Goal: Transaction & Acquisition: Purchase product/service

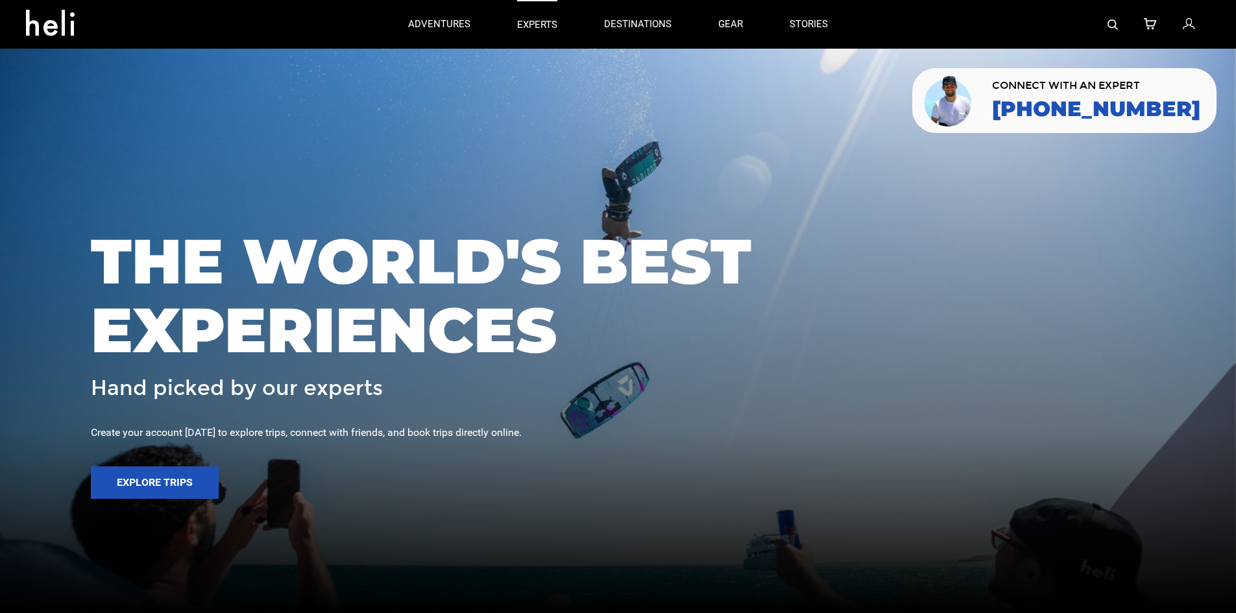
click at [548, 22] on p "experts" at bounding box center [537, 25] width 40 height 14
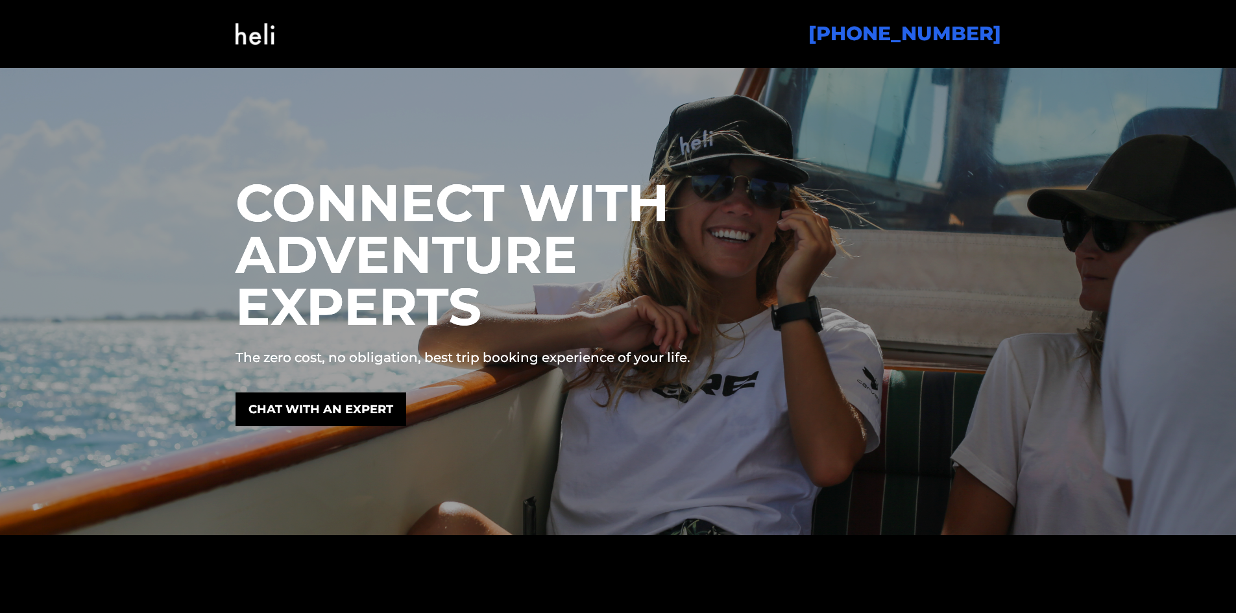
click at [262, 35] on img at bounding box center [255, 34] width 39 height 53
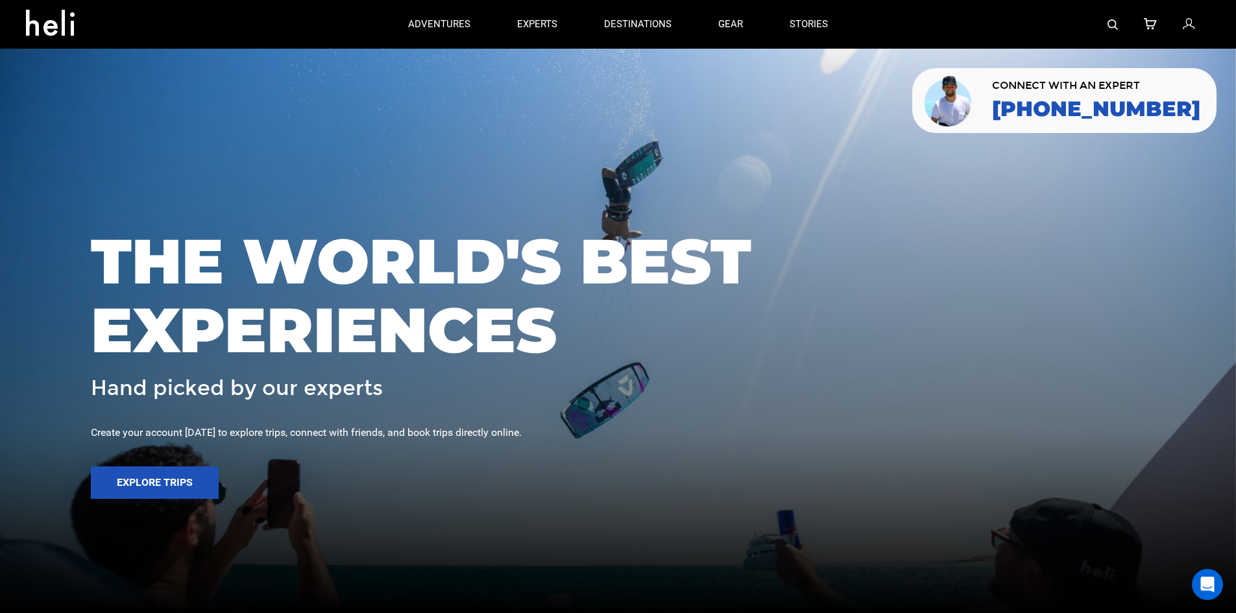
click at [1116, 25] on img at bounding box center [1113, 24] width 10 height 10
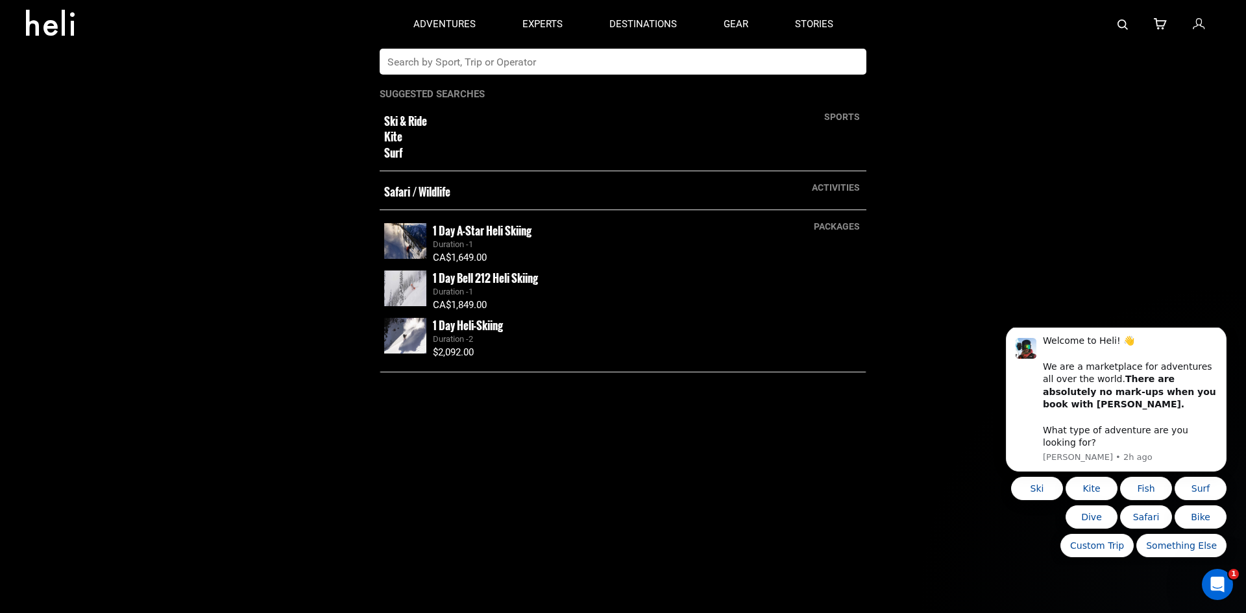
click at [735, 64] on input "text" at bounding box center [610, 62] width 460 height 26
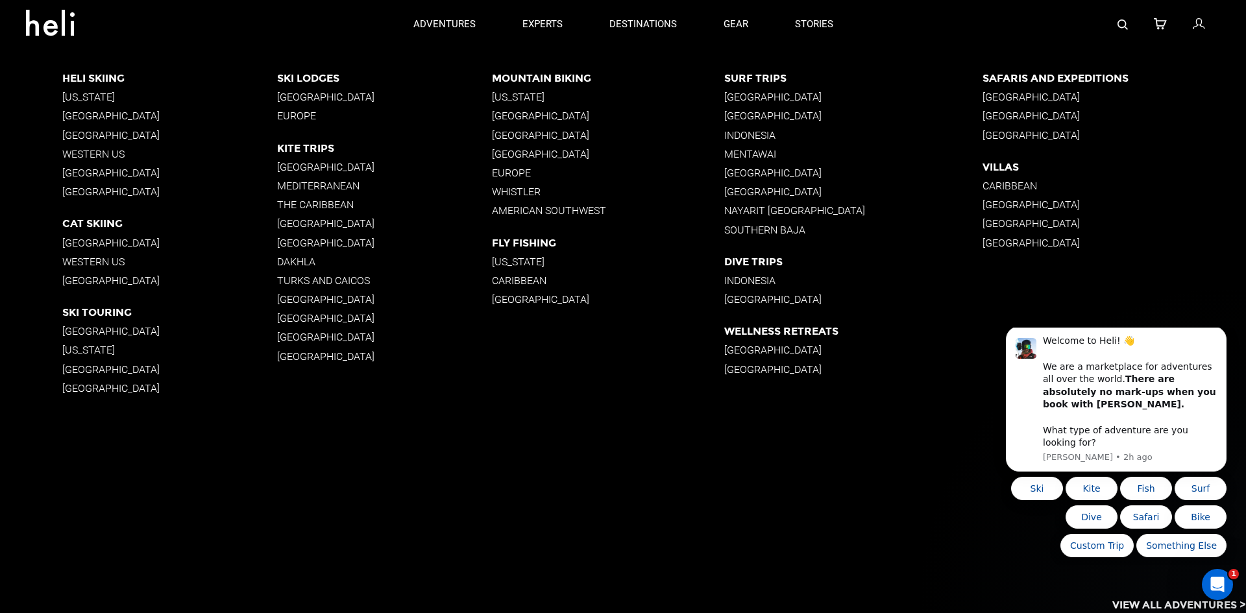
click at [110, 173] on p "[GEOGRAPHIC_DATA]" at bounding box center [169, 173] width 215 height 12
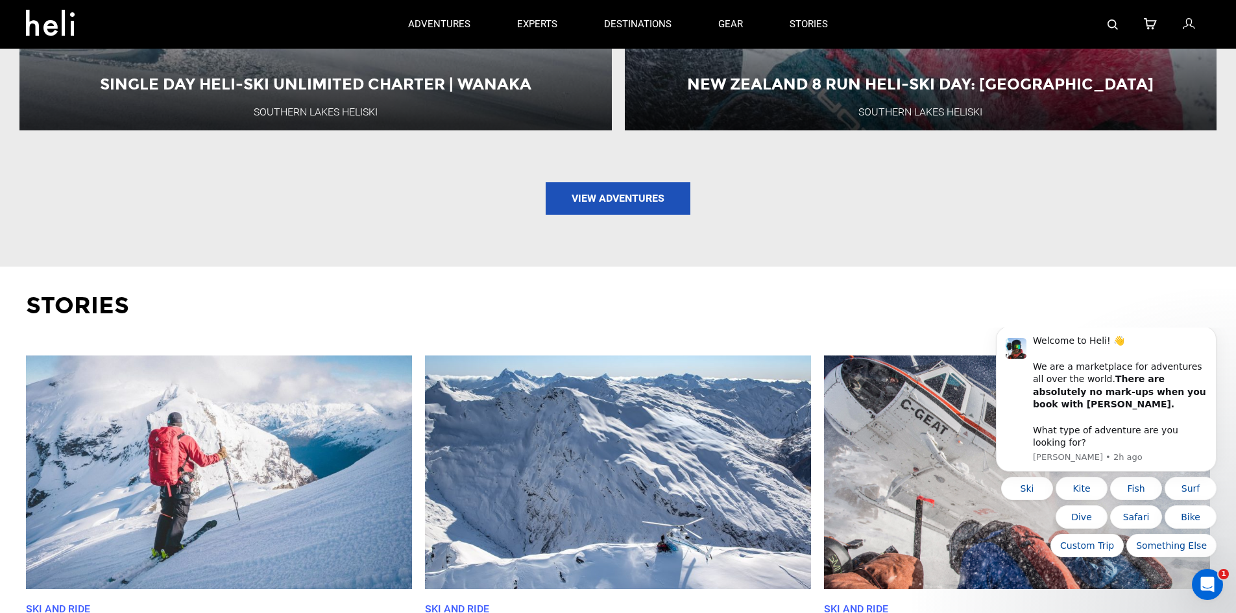
scroll to position [2077, 0]
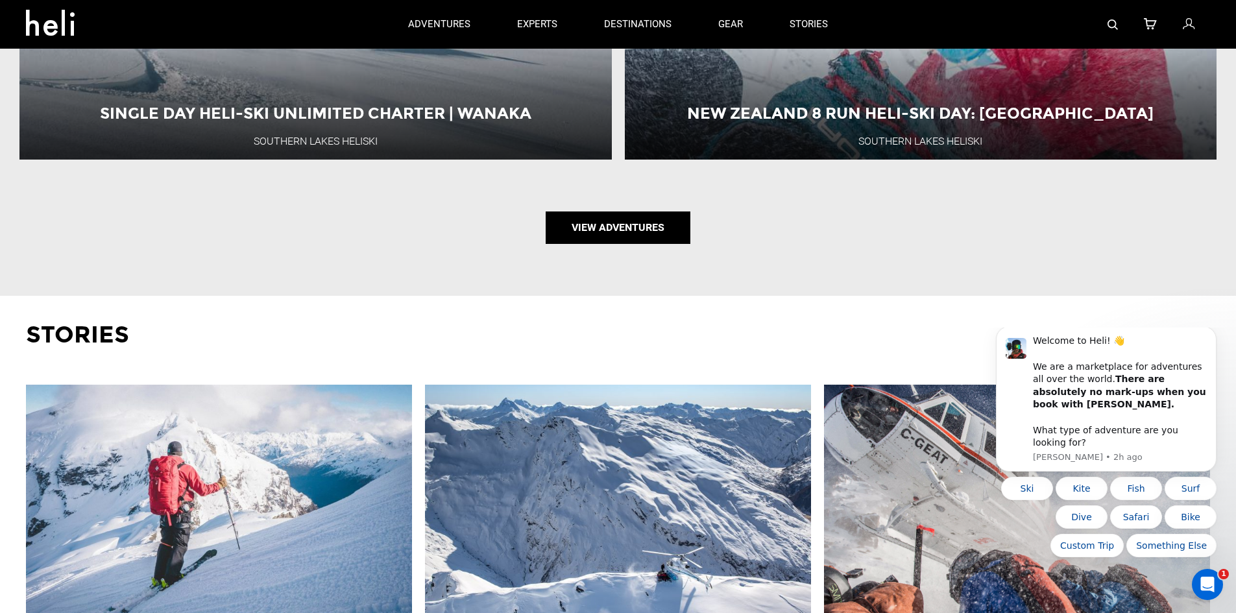
click at [609, 238] on link "View Adventures" at bounding box center [618, 228] width 145 height 32
type input "Heli Skiing"
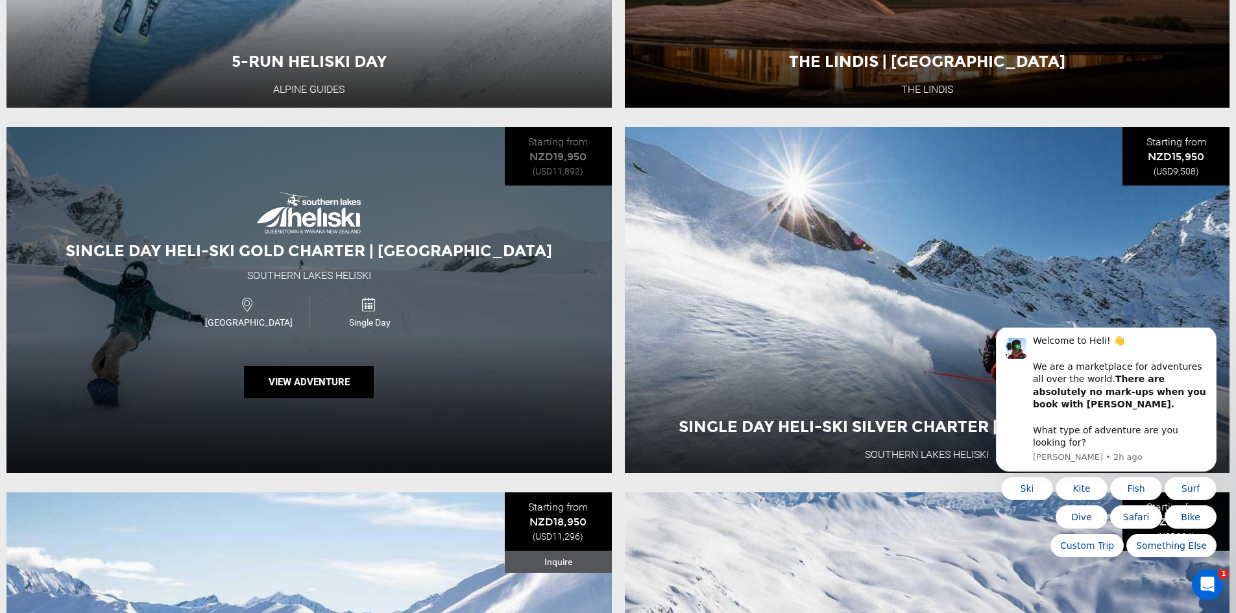
scroll to position [519, 0]
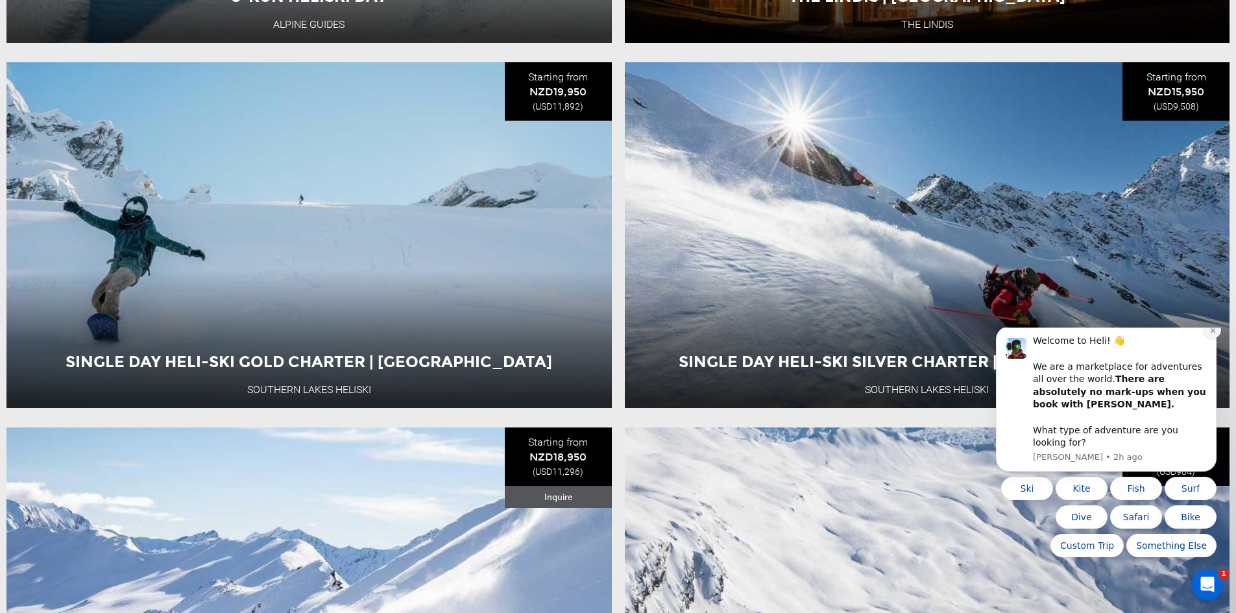
click at [1215, 334] on icon "Dismiss notification" at bounding box center [1213, 330] width 7 height 7
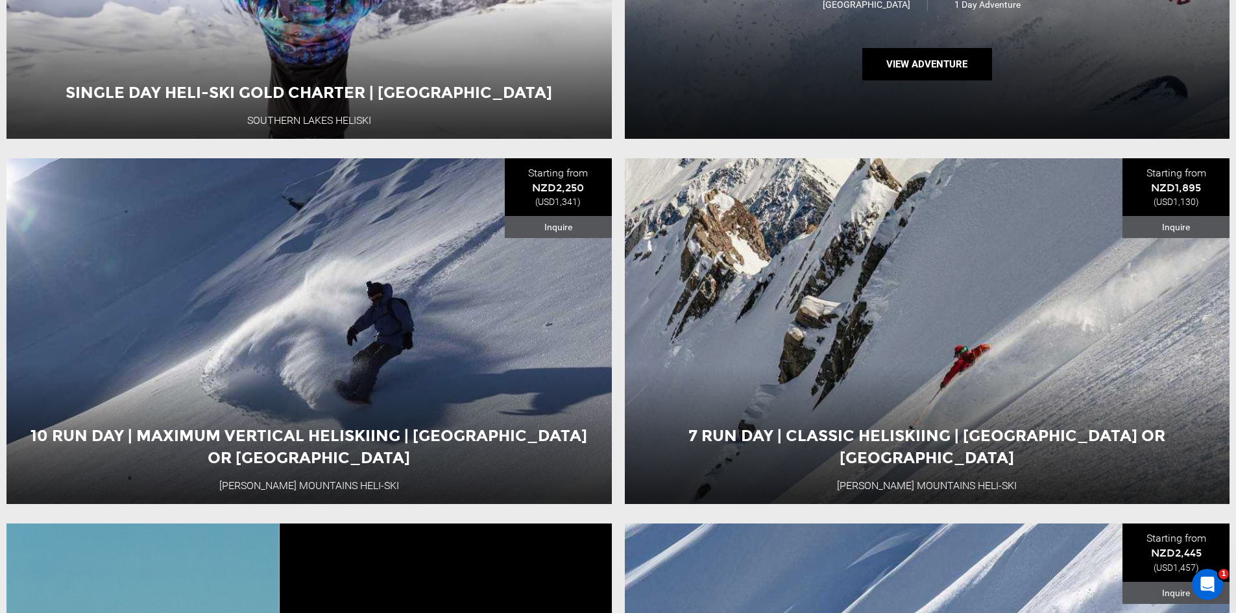
scroll to position [2272, 0]
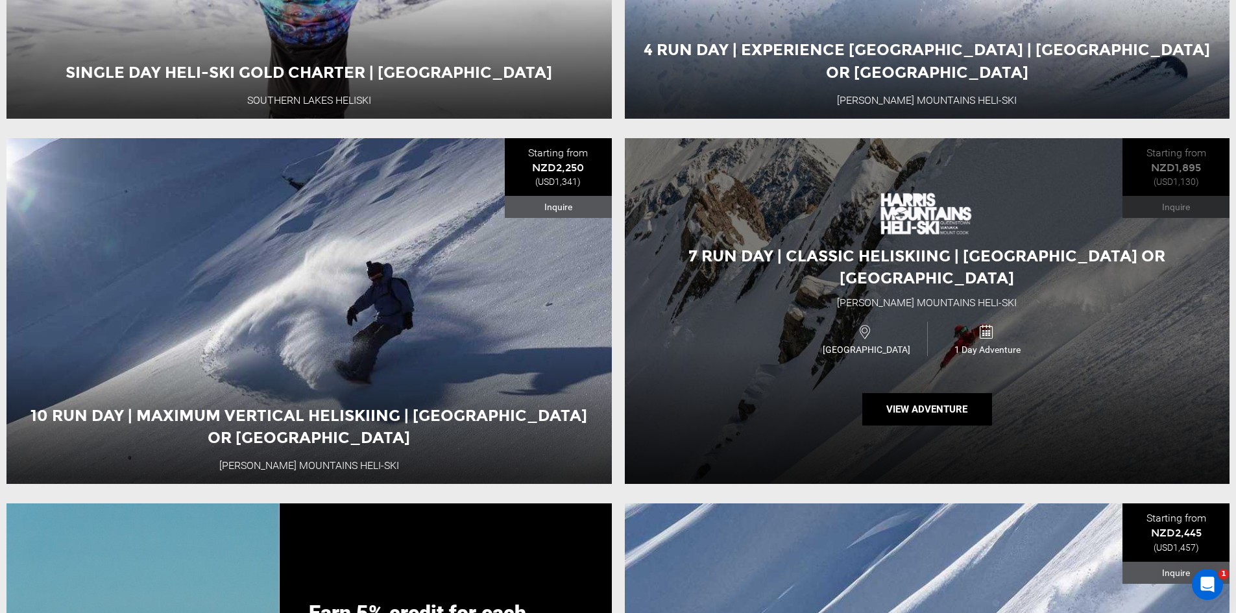
click at [773, 248] on div "7 Run Day | Classic Heliskiing | Queenstown or Wanaka Harris Mountains Heli-Ski…" at bounding box center [928, 311] width 606 height 346
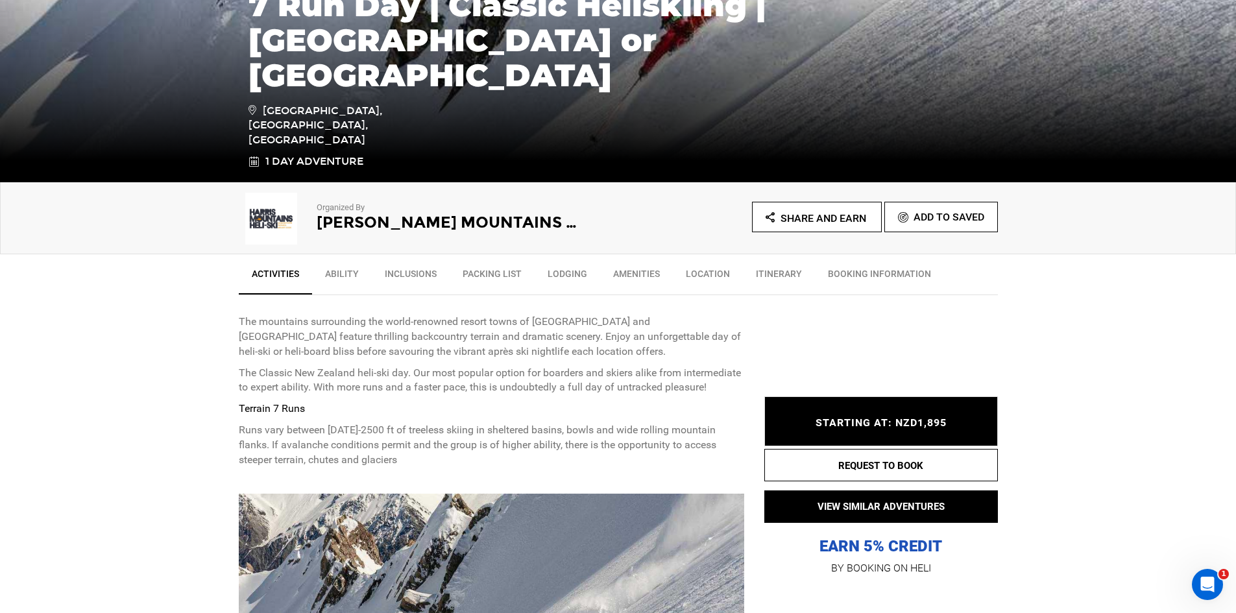
scroll to position [260, 0]
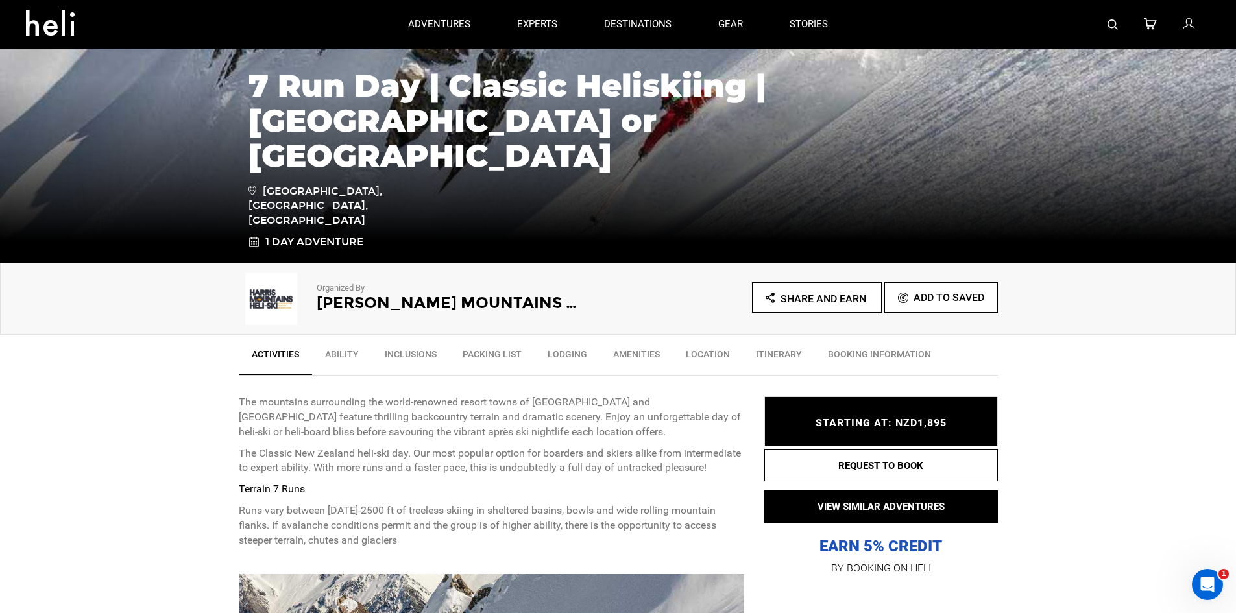
scroll to position [195, 0]
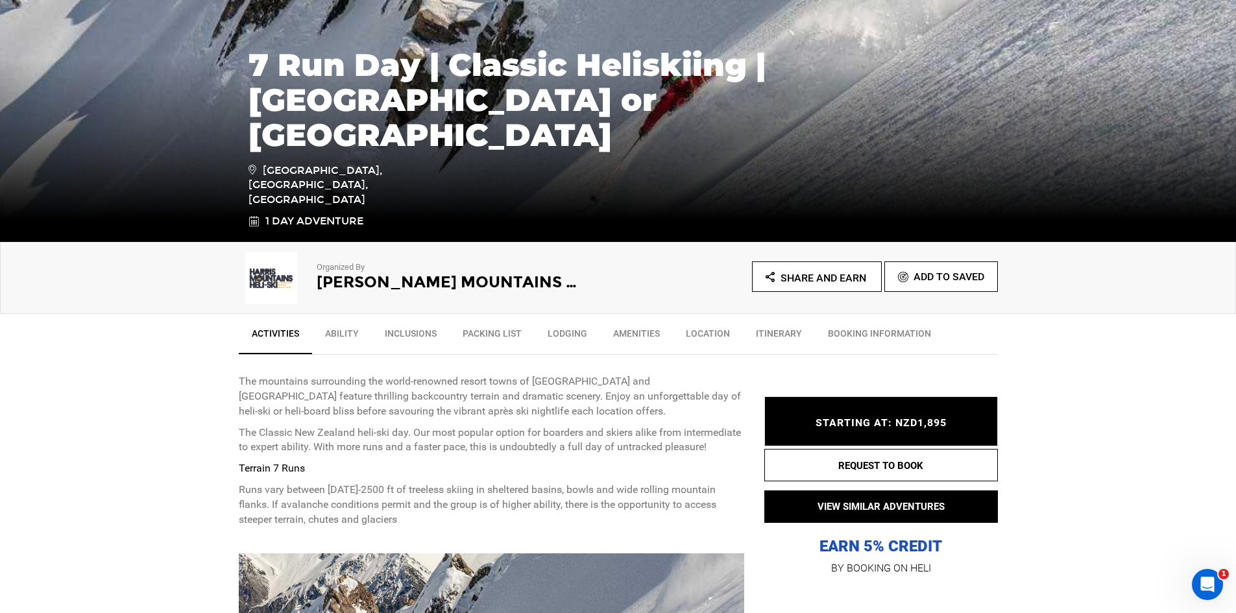
type input "Heli Skiing"
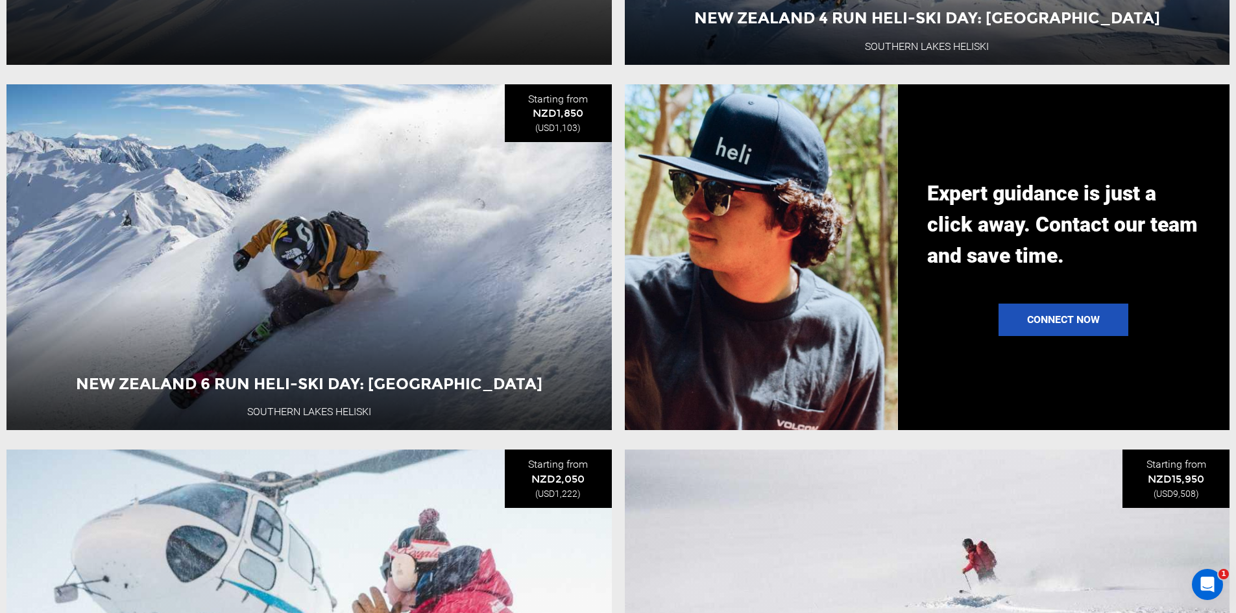
scroll to position [1233, 0]
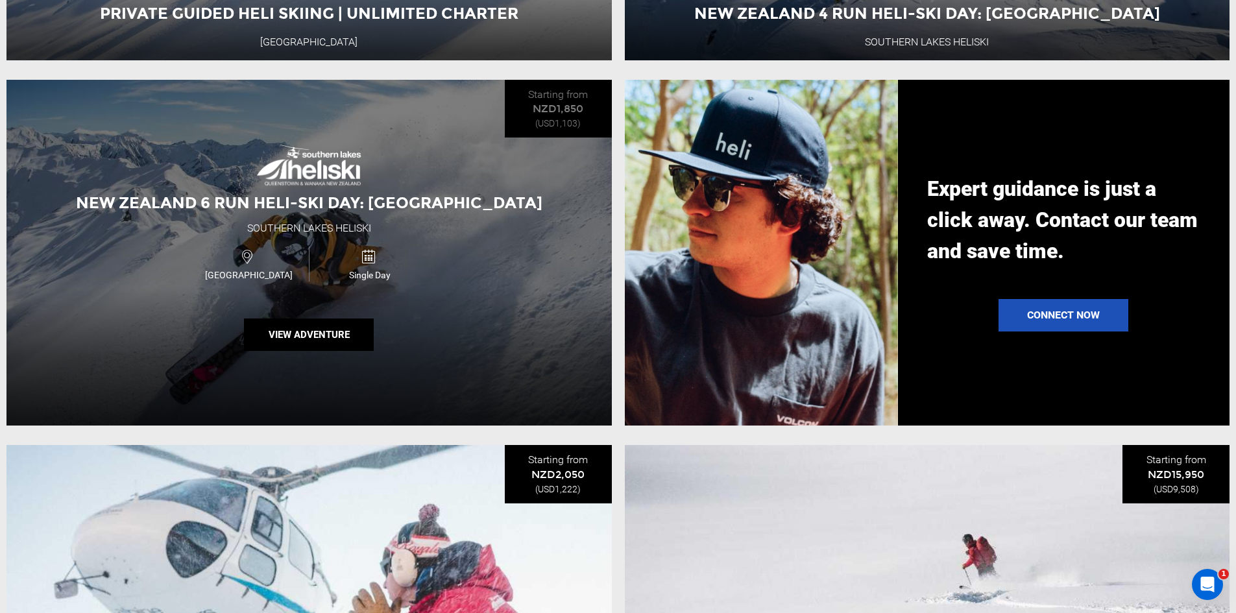
click at [406, 227] on div "New Zealand 6 Run Heli-Ski Day: Wanaka Southern Lakes Heliski New Zealand Singl…" at bounding box center [309, 253] width 606 height 346
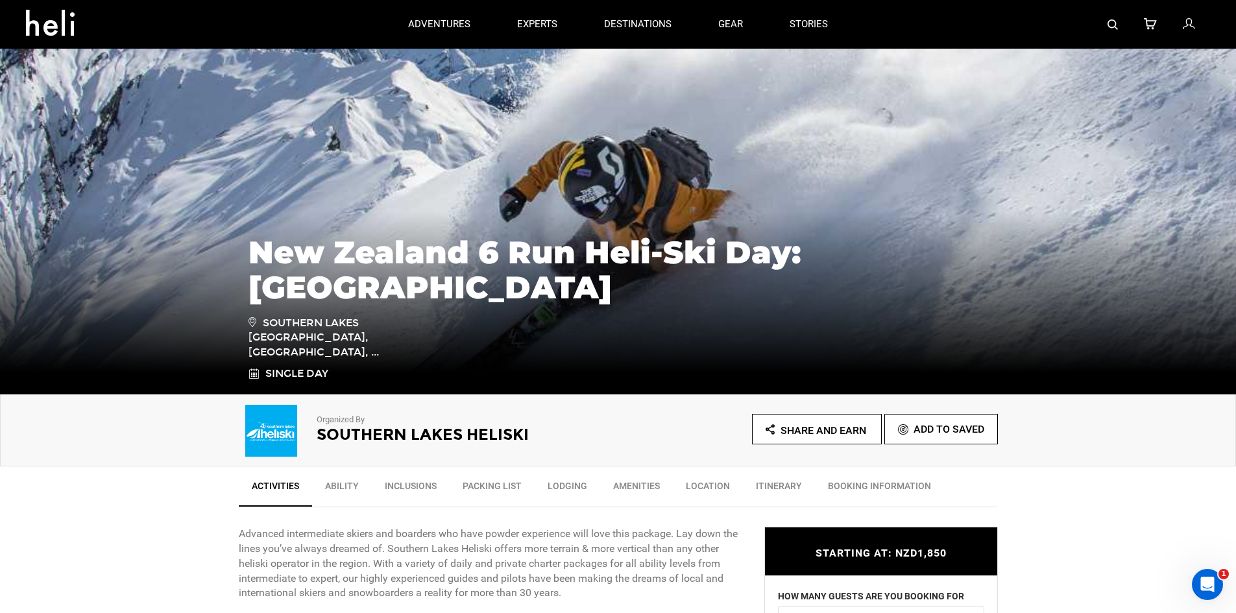
scroll to position [65, 0]
